Goal: Task Accomplishment & Management: Complete application form

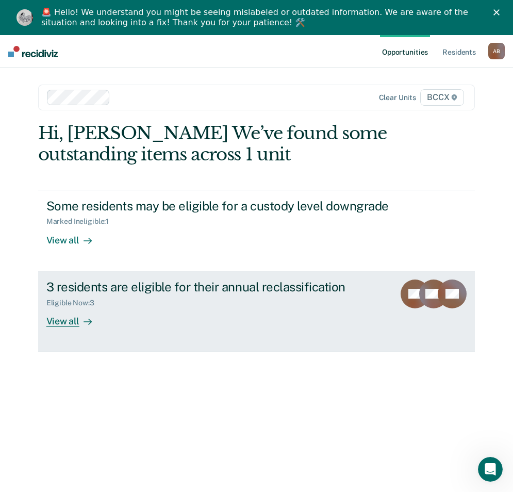
click at [67, 318] on div "View all" at bounding box center [75, 317] width 58 height 20
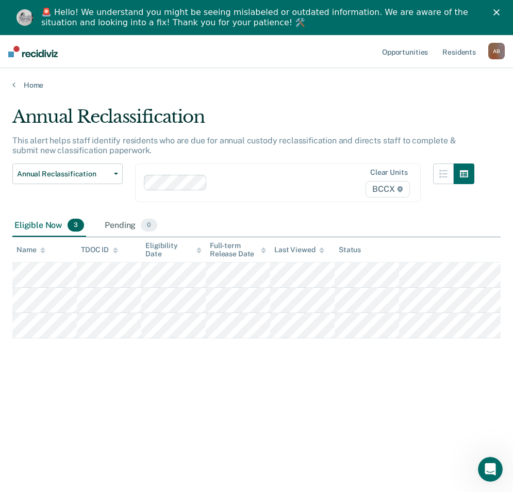
click at [448, 395] on div "Annual Reclassification This alert helps staff identify residents who are due f…" at bounding box center [256, 277] width 488 height 343
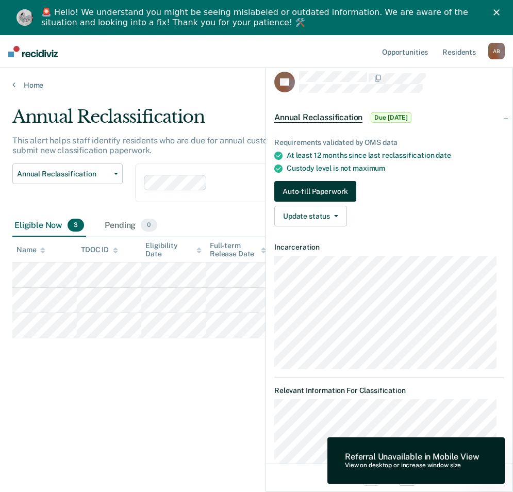
click at [313, 184] on button "Auto-fill Paperwork" at bounding box center [315, 191] width 82 height 21
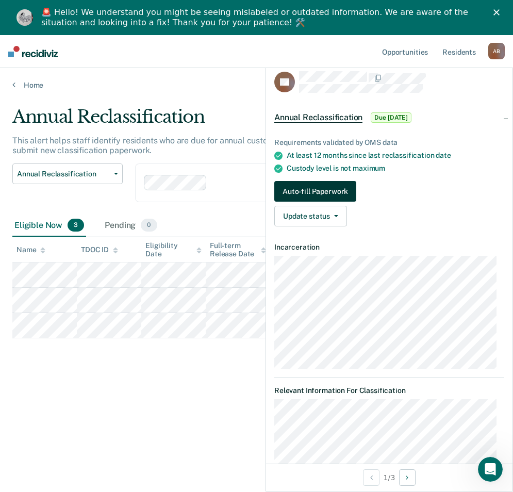
click at [317, 188] on button "Auto-fill Paperwork" at bounding box center [315, 191] width 82 height 21
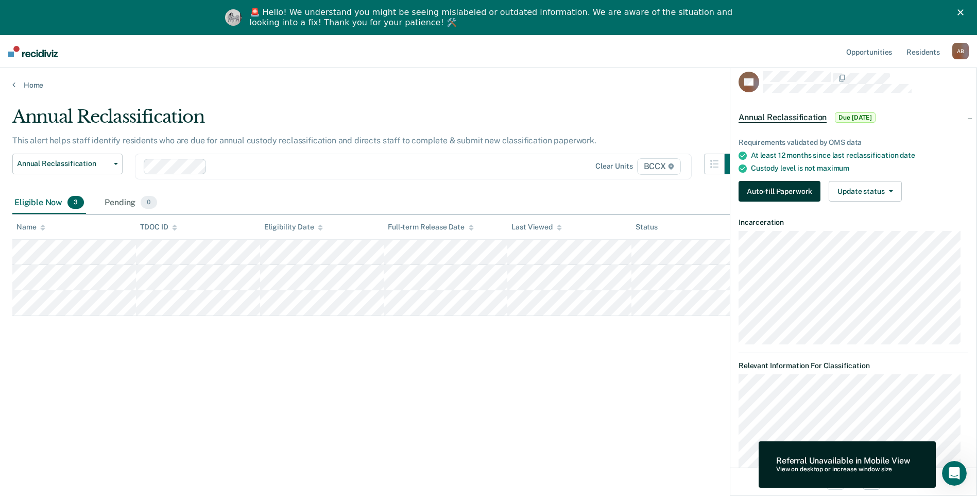
click at [520, 186] on button "Auto-fill Paperwork" at bounding box center [780, 191] width 82 height 21
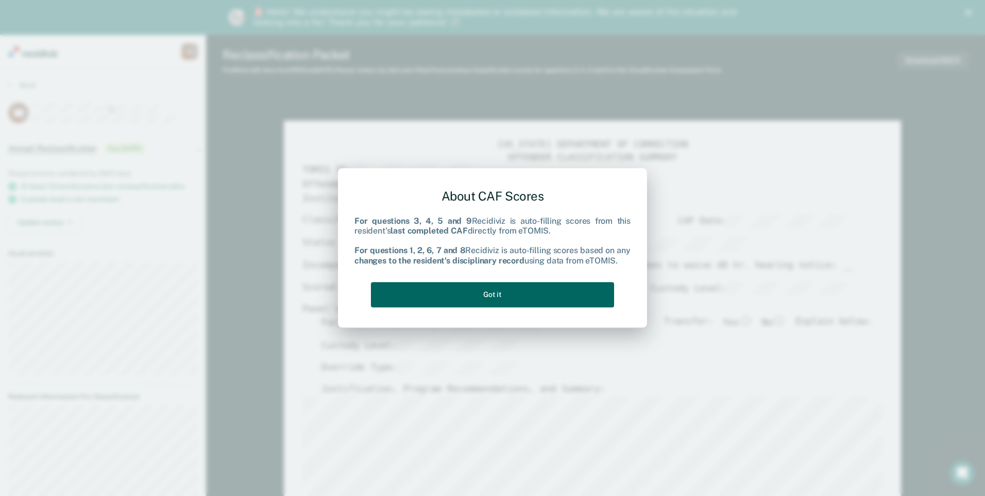
click at [445, 300] on button "Got it" at bounding box center [492, 294] width 243 height 25
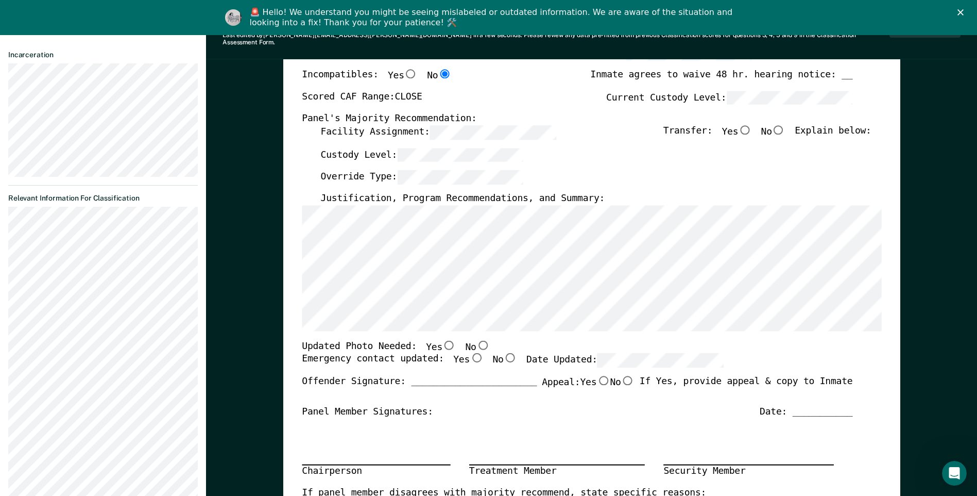
scroll to position [206, 0]
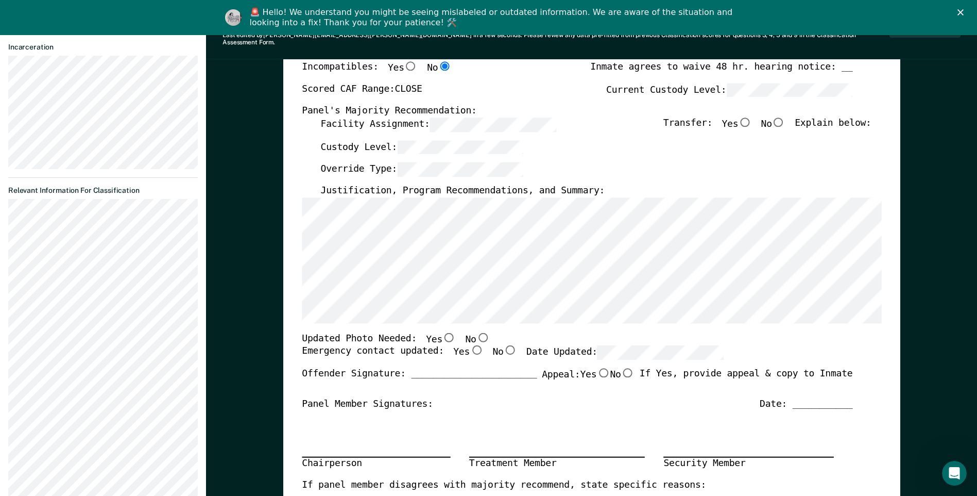
click at [476, 332] on input "No" at bounding box center [482, 336] width 13 height 9
type textarea "x"
radio input "true"
click at [470, 345] on input "Yes" at bounding box center [476, 349] width 13 height 9
type textarea "x"
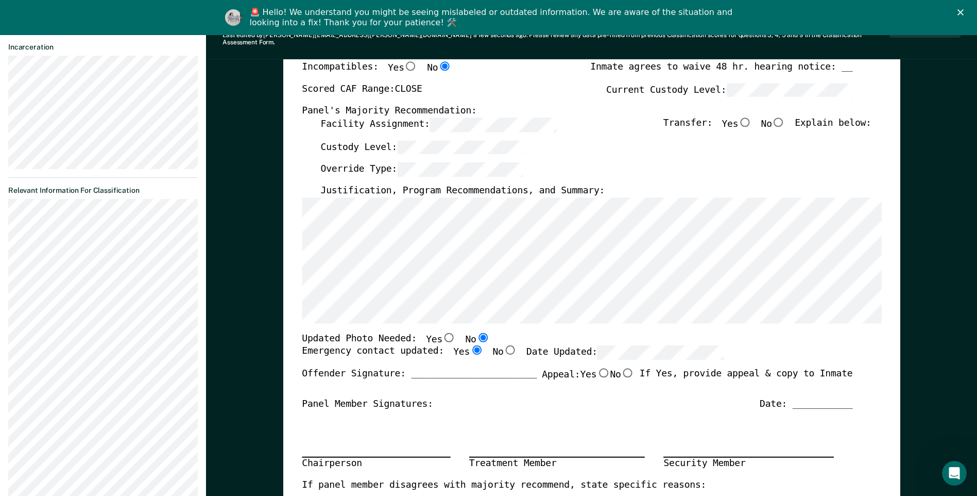
radio input "true"
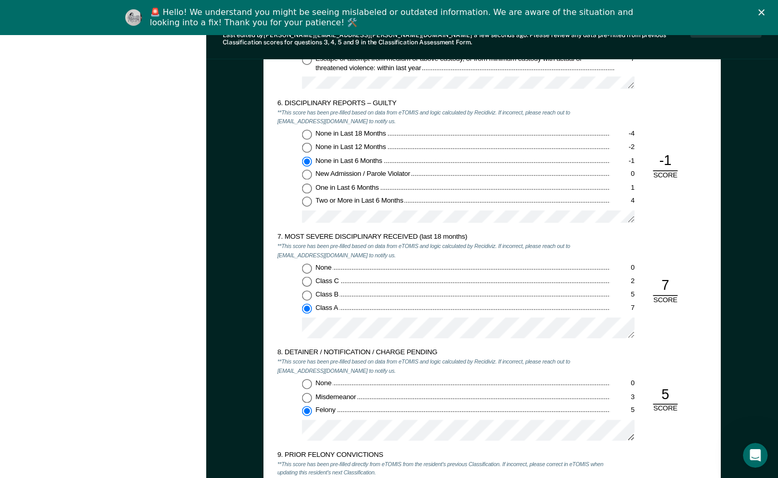
scroll to position [1402, 0]
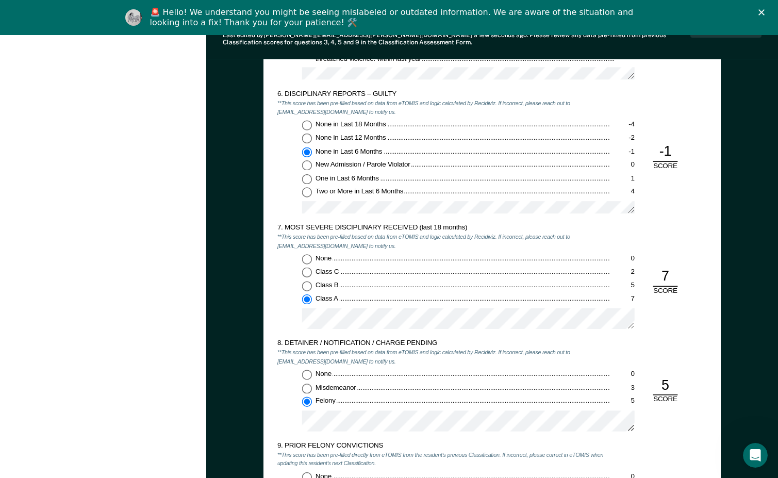
click at [306, 180] on input "One in Last 6 Months 1" at bounding box center [307, 179] width 10 height 10
type textarea "x"
radio input "false"
radio input "true"
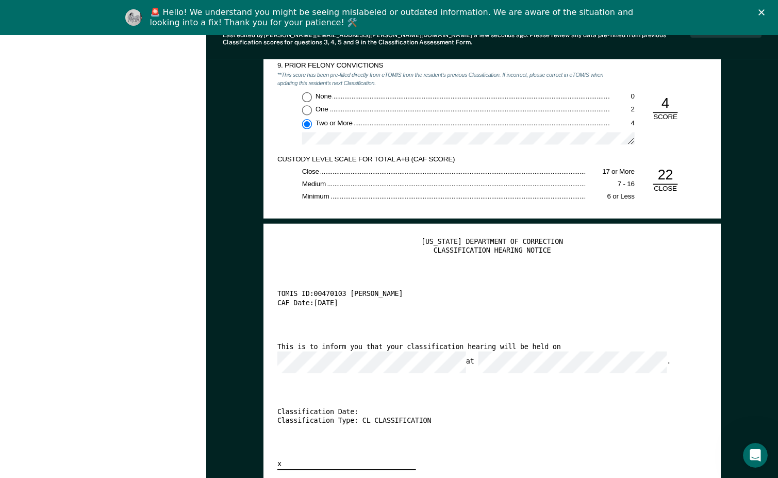
scroll to position [1890, 0]
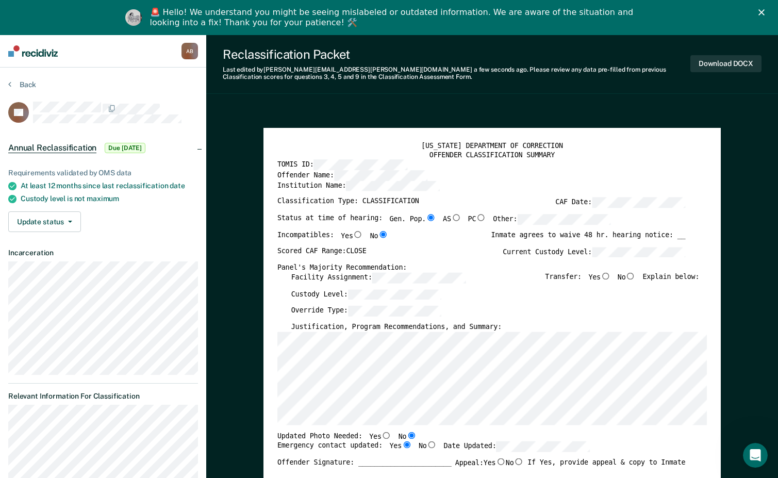
scroll to position [0, 0]
click at [520, 65] on button "Download DOCX" at bounding box center [725, 64] width 71 height 17
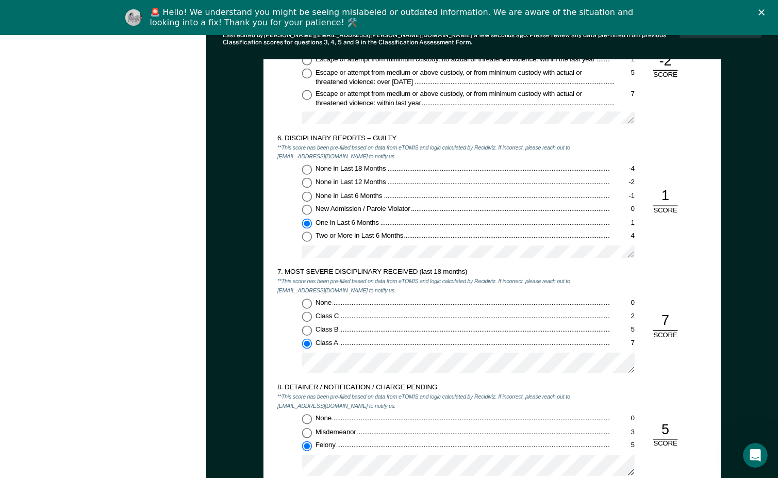
scroll to position [1340, 0]
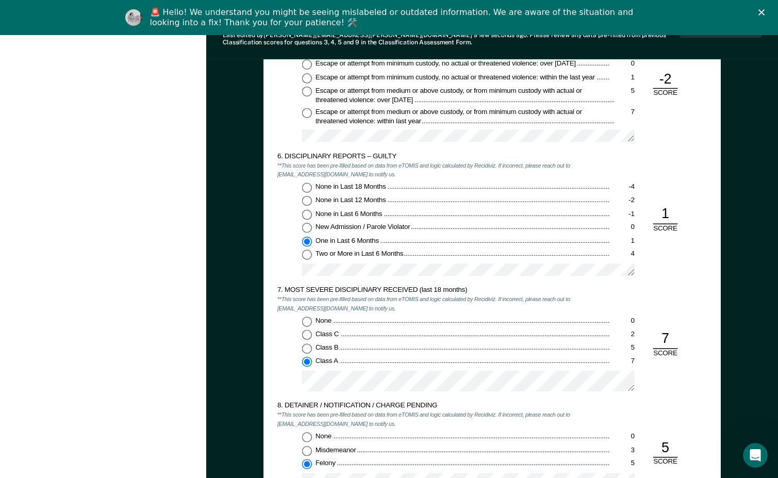
click at [520, 313] on div "[US_STATE] DEPARTMENT OF CORRECTION OFFENDER CLASSIFICATION SUMMARY TOMIS ID: O…" at bounding box center [491, 58] width 571 height 2582
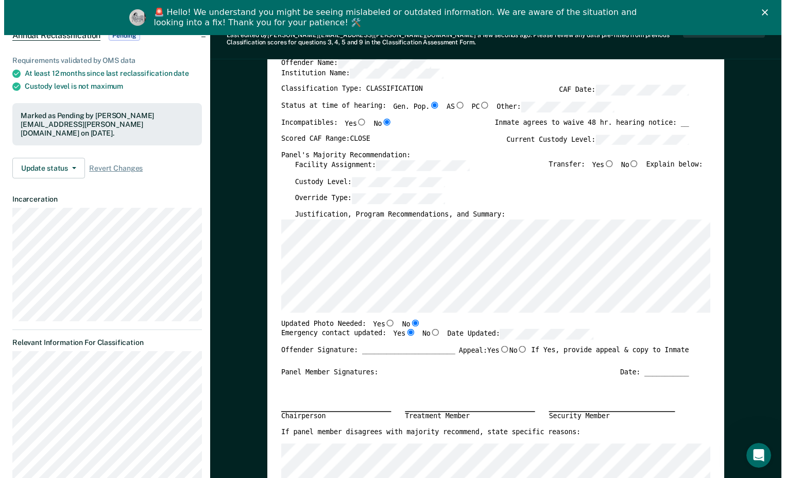
scroll to position [0, 0]
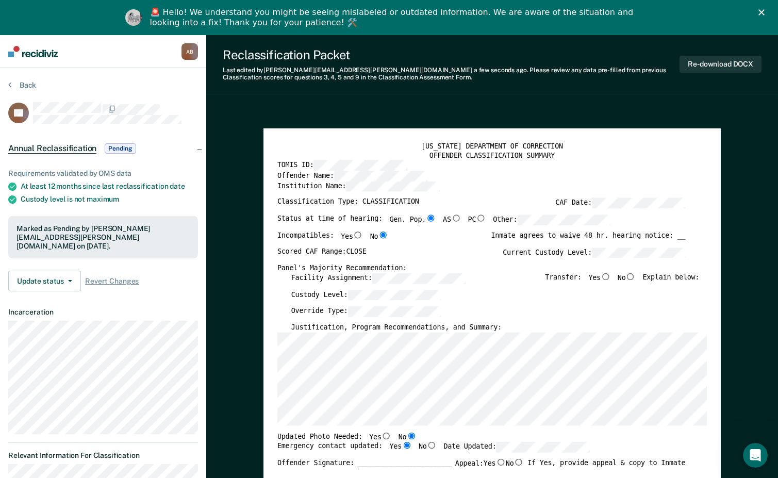
click at [520, 10] on icon "Close" at bounding box center [761, 12] width 6 height 6
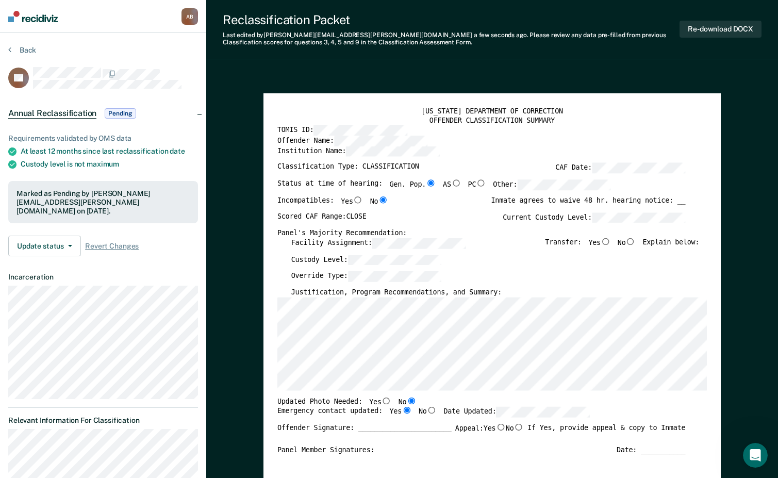
click at [47, 18] on img at bounding box center [32, 16] width 49 height 11
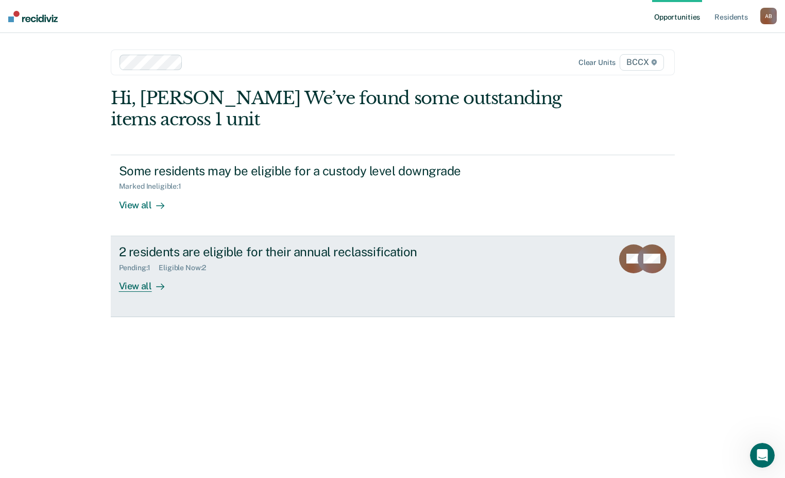
click at [136, 284] on div "View all" at bounding box center [148, 282] width 58 height 20
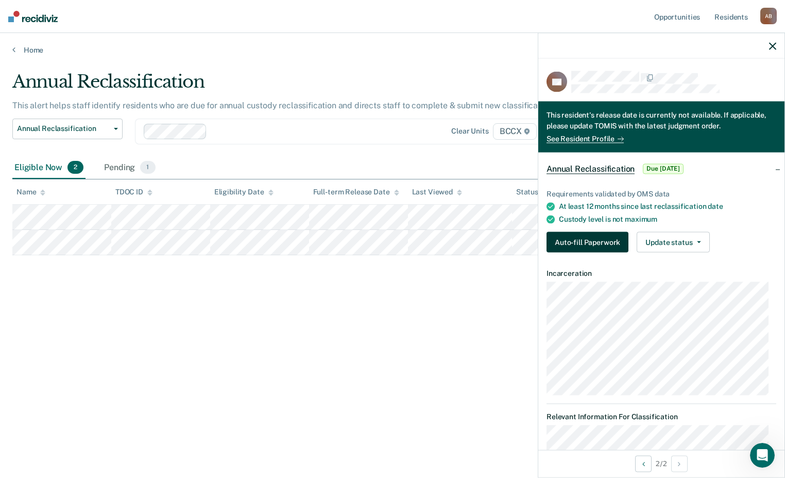
click at [520, 245] on button "Auto-fill Paperwork" at bounding box center [588, 242] width 82 height 21
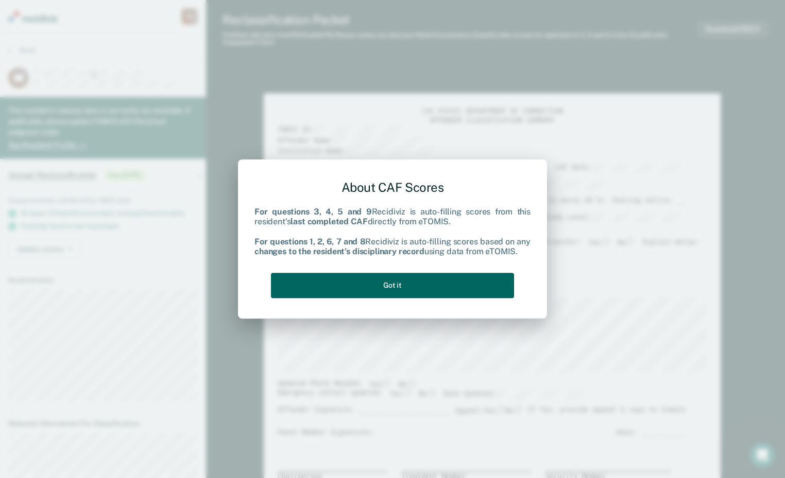
click at [388, 280] on button "Got it" at bounding box center [392, 285] width 243 height 25
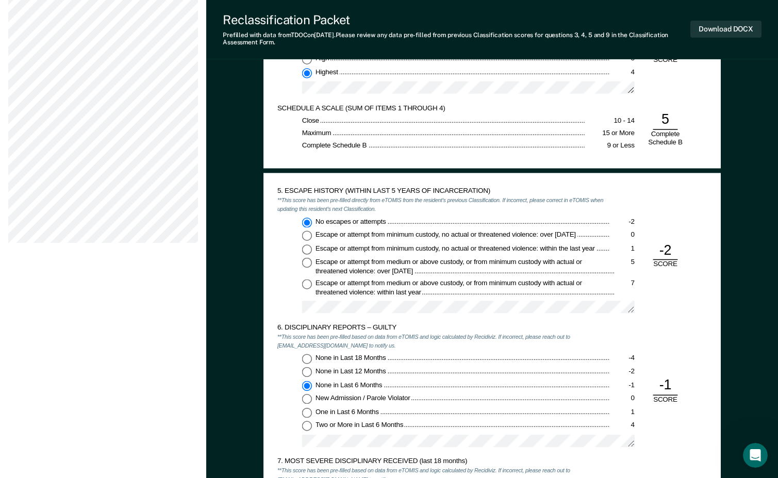
scroll to position [1340, 0]
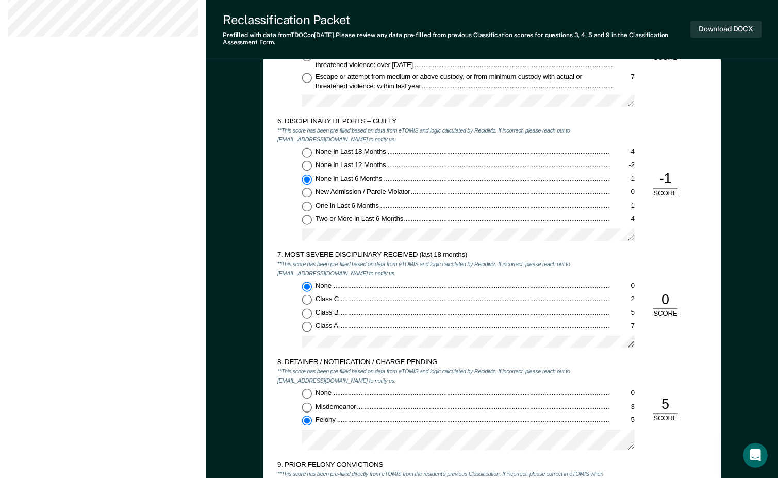
click at [306, 164] on input "None in Last 12 Months -2" at bounding box center [307, 166] width 10 height 10
type textarea "x"
radio input "true"
radio input "false"
click at [303, 179] on input "None in Last 6 Months -1" at bounding box center [307, 180] width 10 height 10
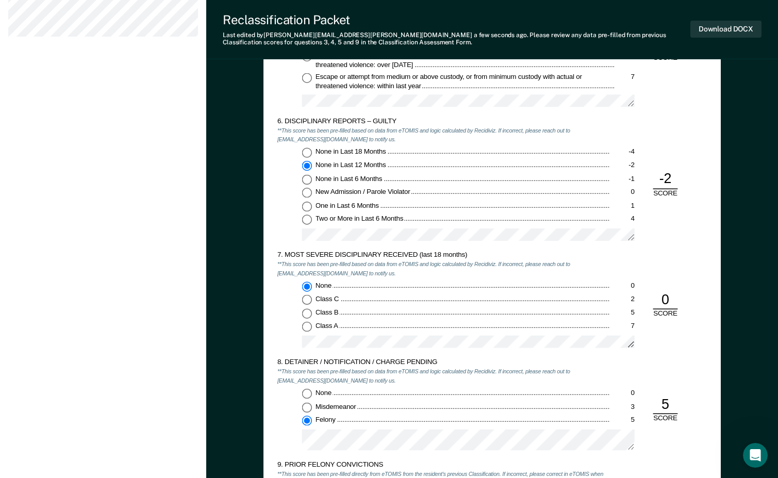
type textarea "x"
radio input "false"
radio input "true"
click at [306, 398] on input "None 0" at bounding box center [307, 393] width 10 height 10
type textarea "x"
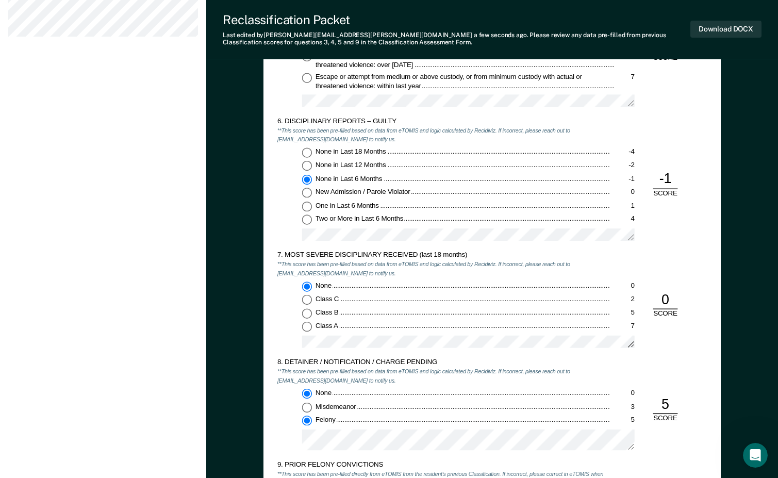
radio input "true"
radio input "false"
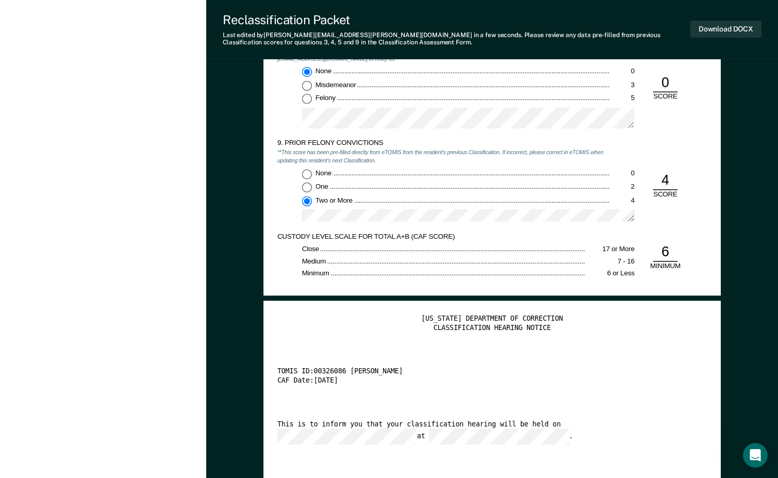
scroll to position [1597, 0]
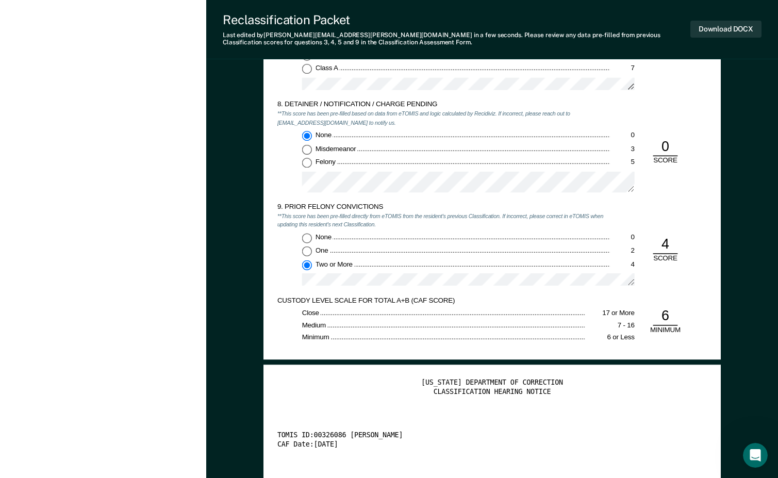
click at [309, 163] on input "Felony 5" at bounding box center [307, 163] width 10 height 10
type textarea "x"
radio input "false"
radio input "true"
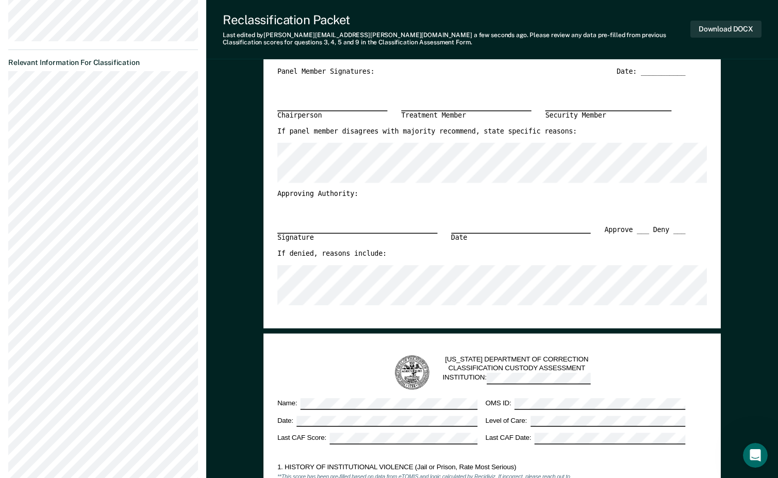
scroll to position [52, 0]
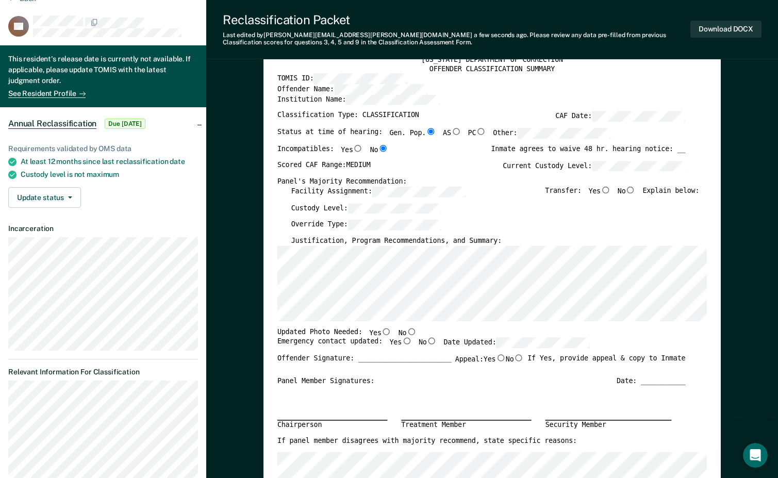
click at [406, 330] on input "No" at bounding box center [411, 331] width 10 height 7
type textarea "x"
radio input "true"
click at [401, 342] on input "Yes" at bounding box center [406, 340] width 10 height 7
type textarea "x"
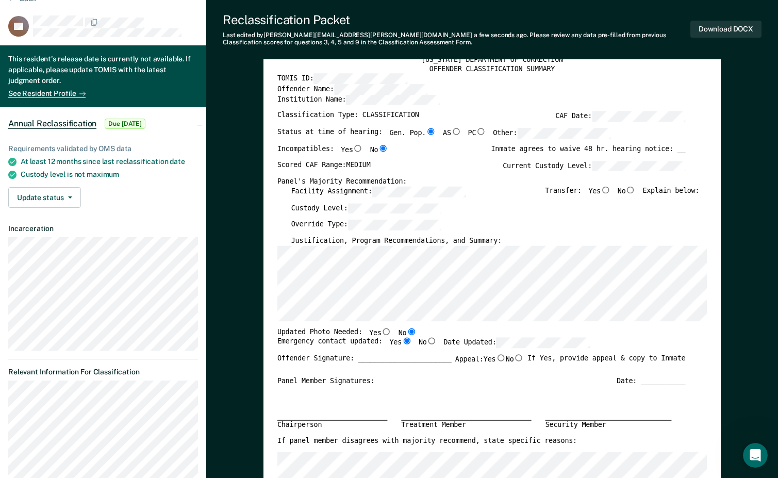
radio input "true"
click at [520, 29] on button "Download DOCX" at bounding box center [725, 29] width 71 height 17
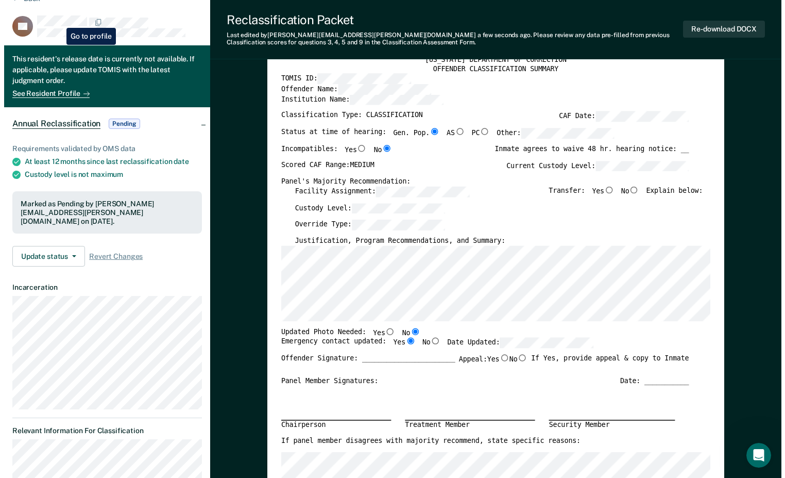
scroll to position [0, 0]
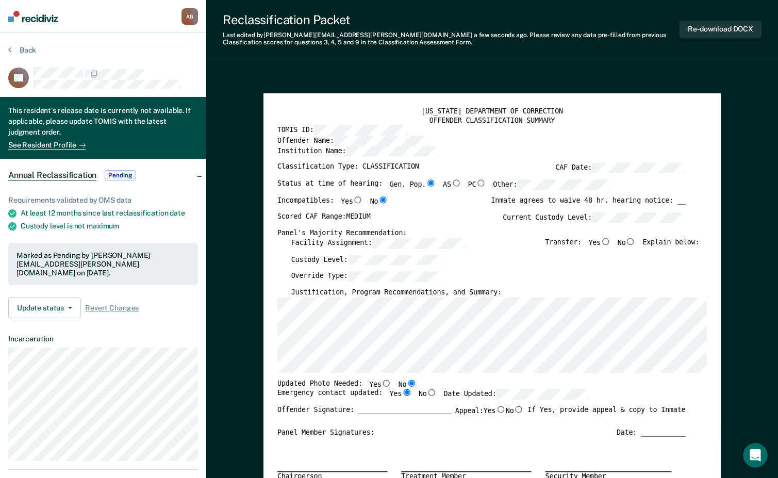
click at [42, 24] on nav "[PERSON_NAME] A B Profile How it works Log Out" at bounding box center [103, 16] width 206 height 33
click at [42, 13] on img at bounding box center [32, 16] width 49 height 11
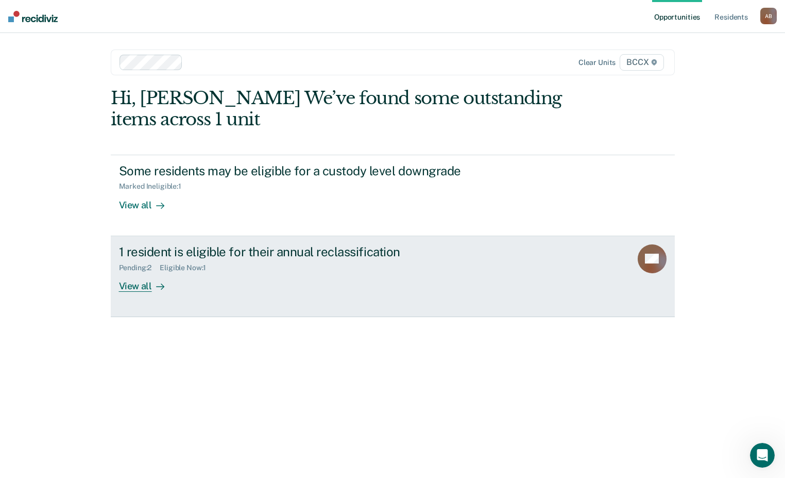
click at [139, 284] on div "View all" at bounding box center [148, 282] width 58 height 20
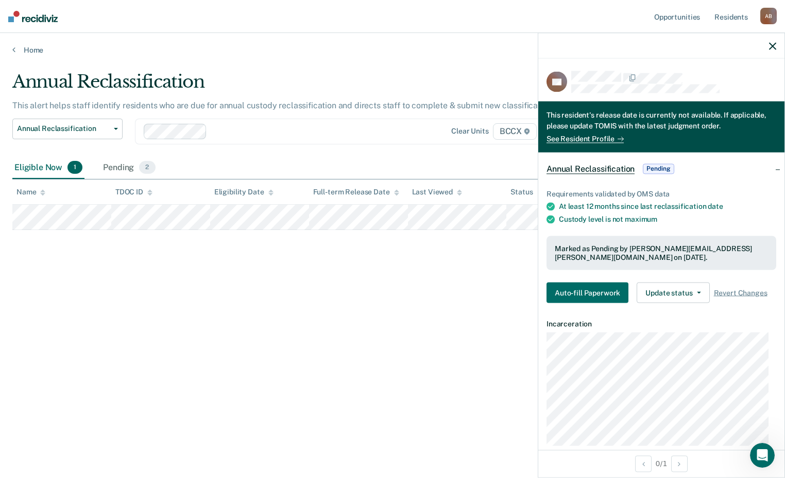
click at [520, 41] on button "button" at bounding box center [772, 45] width 7 height 9
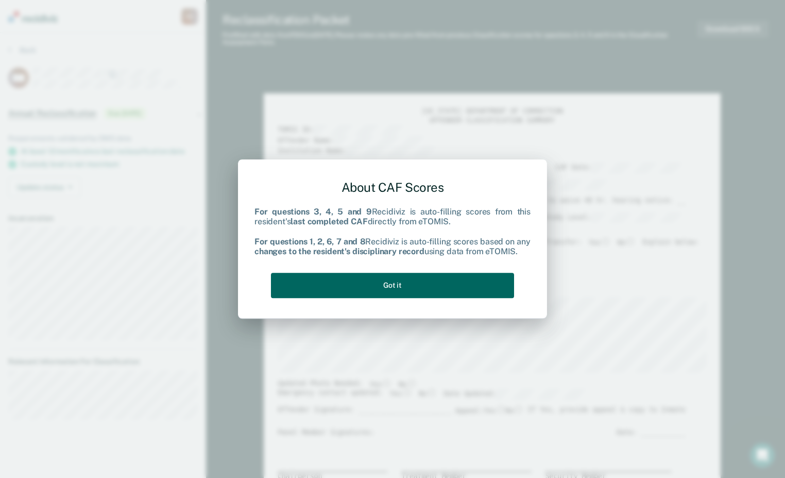
click at [408, 284] on button "Got it" at bounding box center [392, 285] width 243 height 25
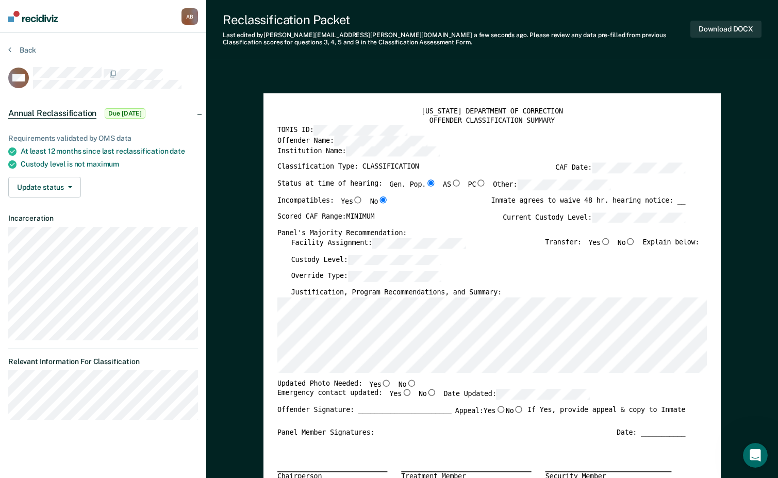
click at [406, 382] on input "No" at bounding box center [411, 382] width 10 height 7
type textarea "x"
radio input "true"
click at [401, 394] on input "Yes" at bounding box center [406, 391] width 10 height 7
type textarea "x"
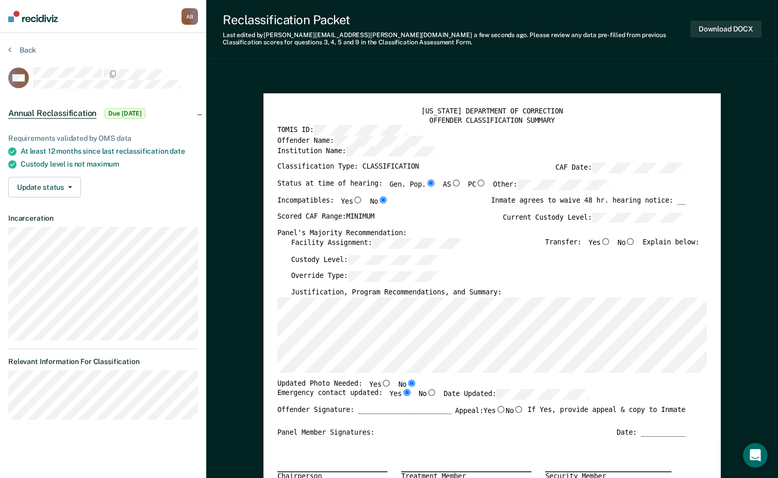
radio input "true"
click at [520, 30] on button "Download DOCX" at bounding box center [725, 29] width 71 height 17
type textarea "x"
